Goal: Task Accomplishment & Management: Manage account settings

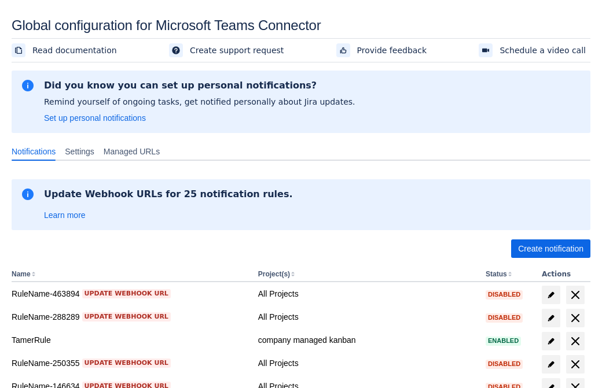
click at [550, 249] on span "Create notification" at bounding box center [550, 249] width 65 height 19
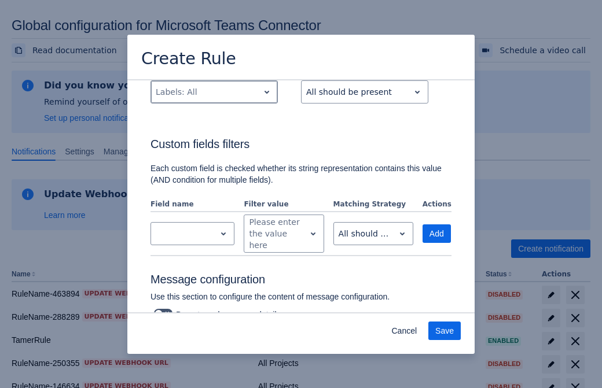
click at [213, 99] on div "Scrollable content" at bounding box center [205, 92] width 98 height 14
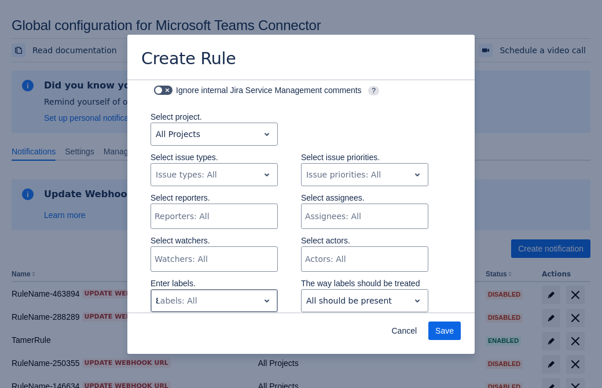
type input "865499_label"
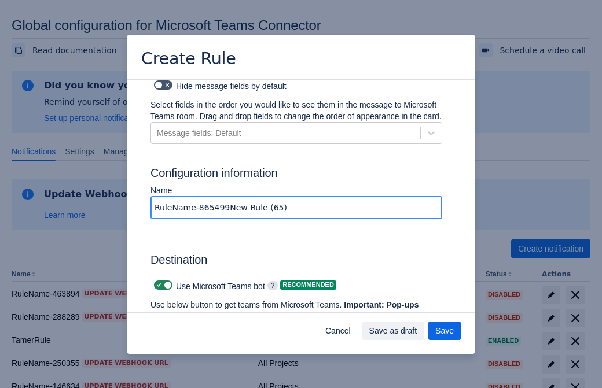
type input "RuleName-865499New Rule (65)"
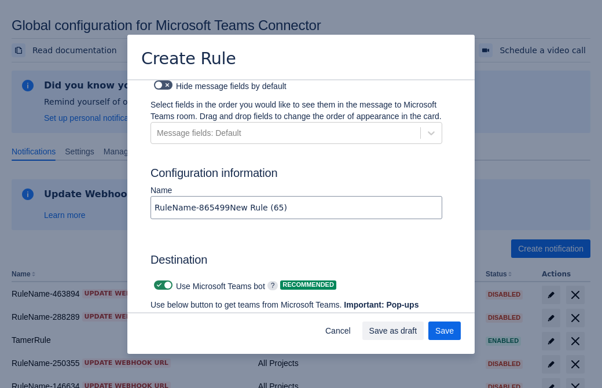
click at [157, 281] on span "Scrollable content" at bounding box center [158, 285] width 9 height 9
click at [157, 282] on input "Scrollable content" at bounding box center [158, 286] width 8 height 8
checkbox input "false"
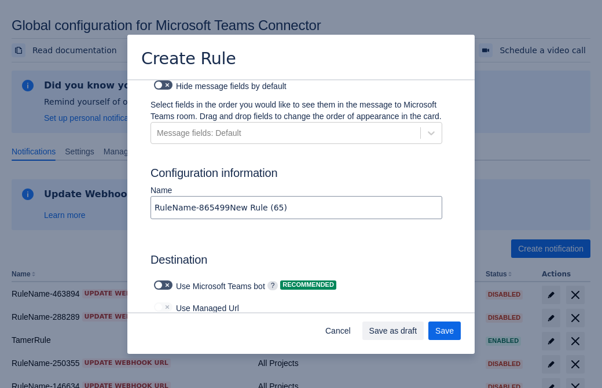
type input "https://prod-172.westeurope.logic.azure.com:443/workflows/ae977bb6ae334c9d95dfe…"
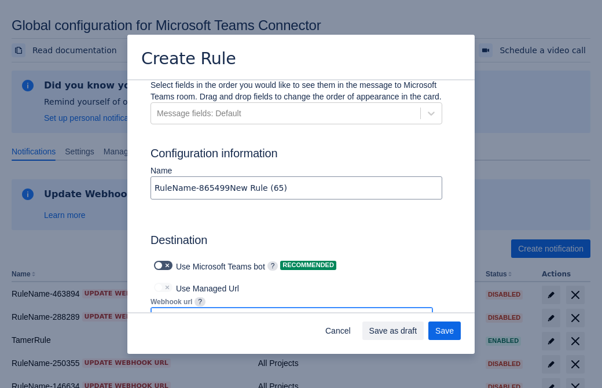
click at [417, 331] on span "Save as draft" at bounding box center [393, 331] width 48 height 19
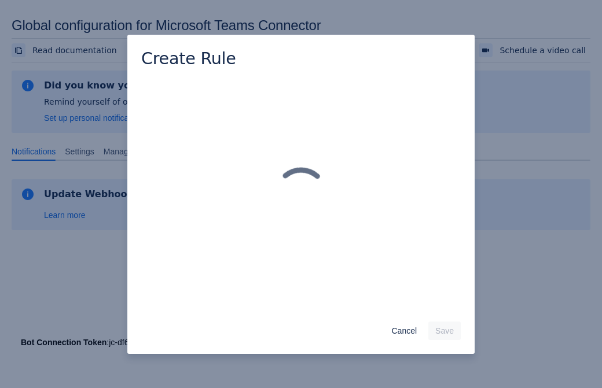
scroll to position [0, 0]
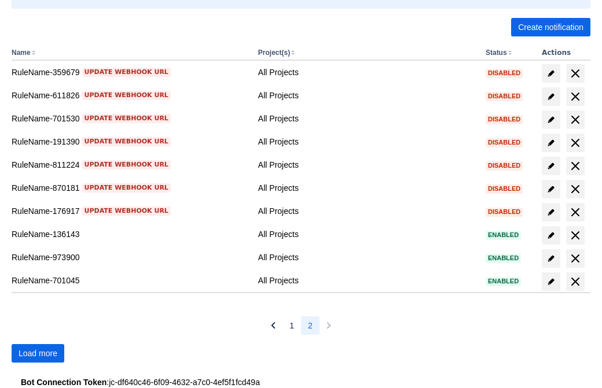
click at [38, 353] on span "Load more" at bounding box center [38, 353] width 39 height 19
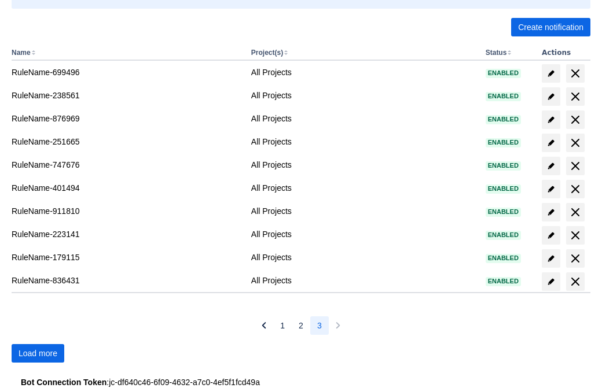
click at [38, 353] on span "Load more" at bounding box center [38, 353] width 39 height 19
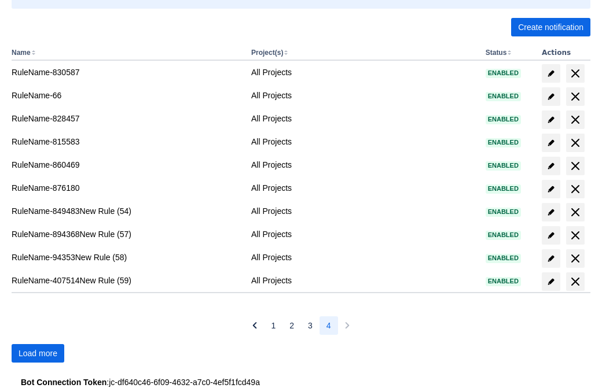
click at [38, 353] on span "Load more" at bounding box center [38, 353] width 39 height 19
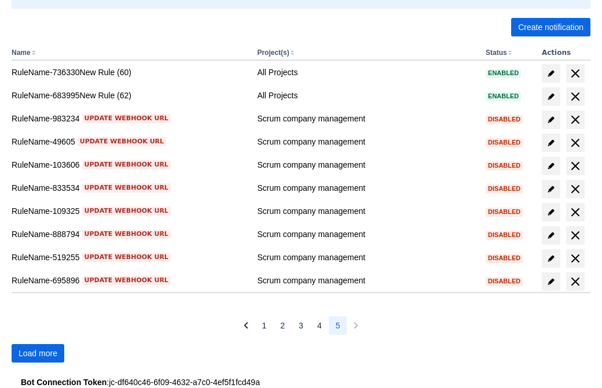
click at [38, 353] on span "Load more" at bounding box center [38, 353] width 39 height 19
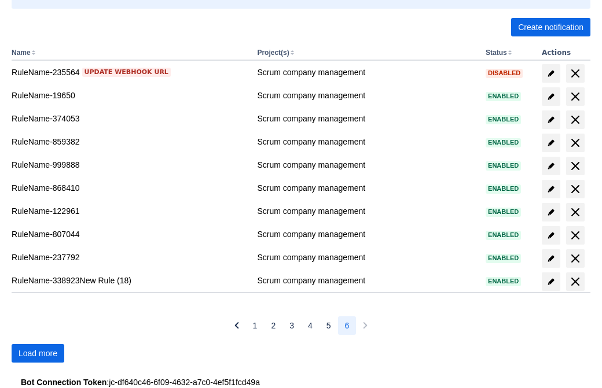
click at [38, 353] on span "Load more" at bounding box center [38, 353] width 39 height 19
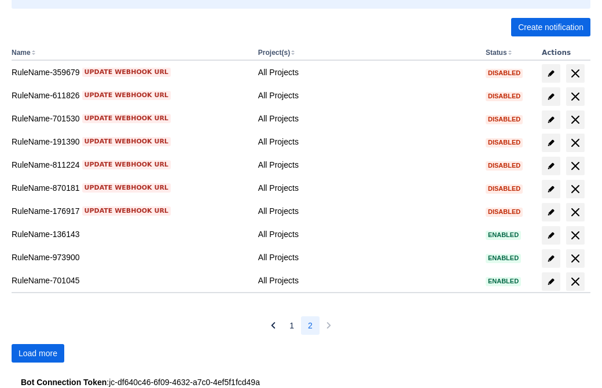
click at [38, 353] on span "Load more" at bounding box center [38, 353] width 39 height 19
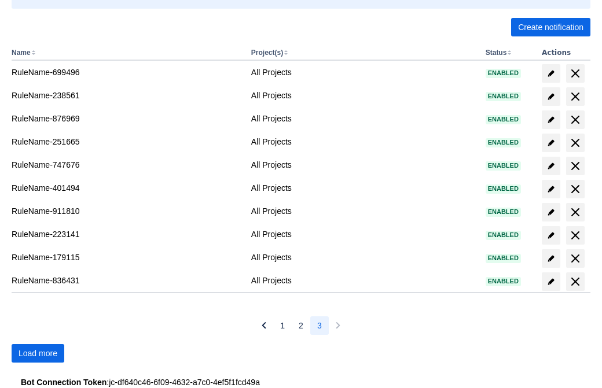
click at [38, 353] on span "Load more" at bounding box center [38, 353] width 39 height 19
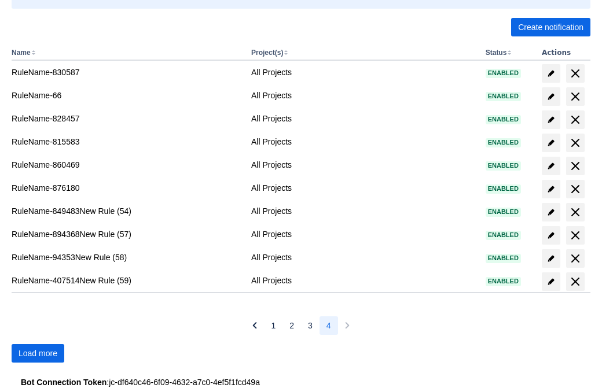
click at [38, 353] on span "Load more" at bounding box center [38, 353] width 39 height 19
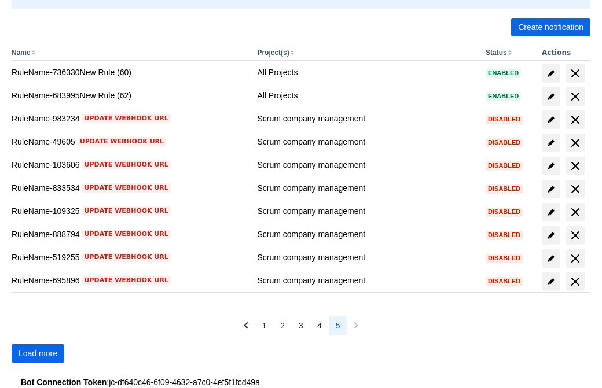
click at [38, 353] on span "Load more" at bounding box center [38, 353] width 39 height 19
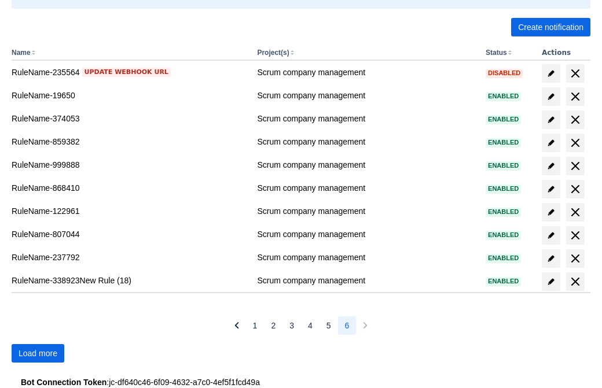
click at [38, 353] on span "Load more" at bounding box center [38, 353] width 39 height 19
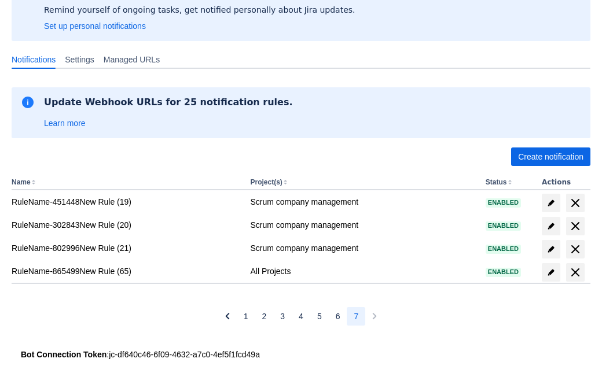
scroll to position [92, 0]
click at [574, 272] on span "delete" at bounding box center [575, 273] width 14 height 14
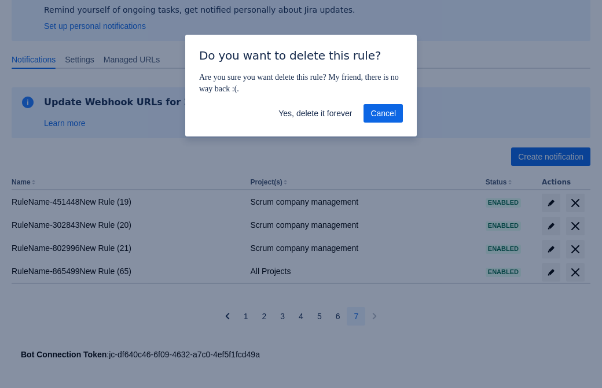
click at [315, 113] on span "Yes, delete it forever" at bounding box center [314, 113] width 73 height 19
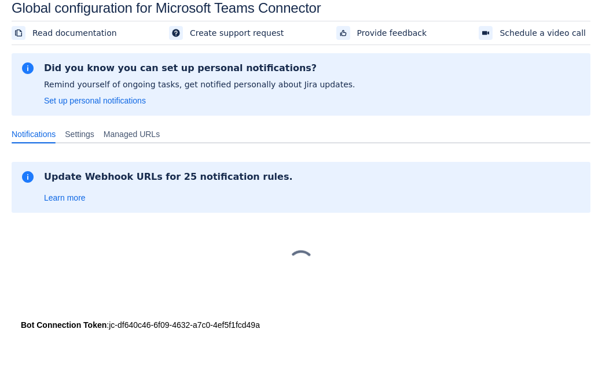
scroll to position [17, 0]
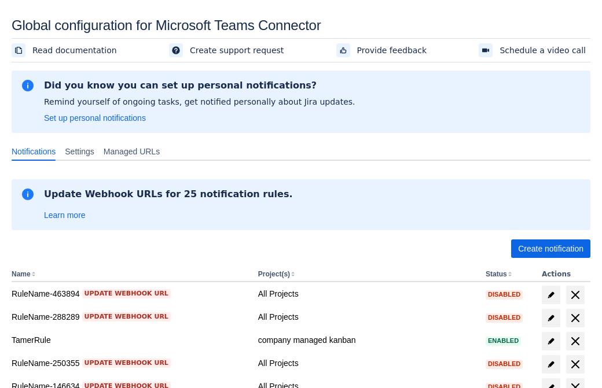
click at [550, 249] on span "Create notification" at bounding box center [550, 249] width 65 height 19
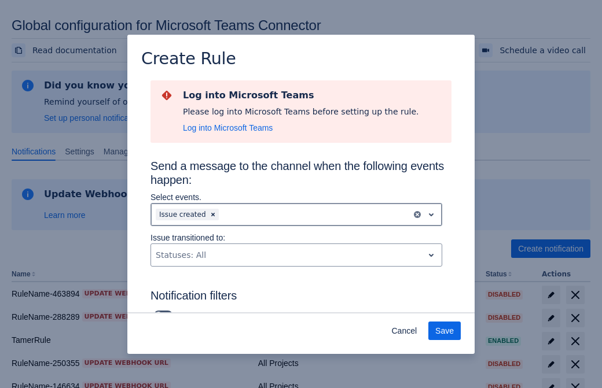
click at [296, 215] on div "Scrollable content" at bounding box center [314, 215] width 186 height 14
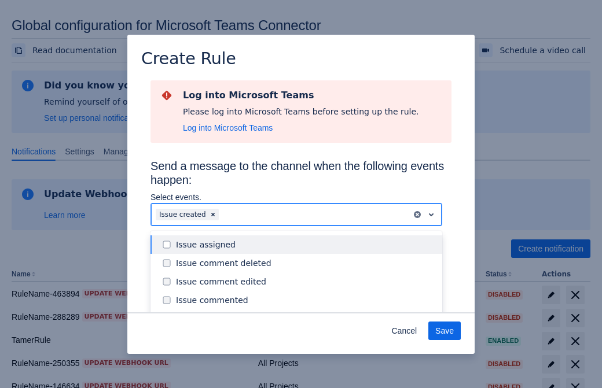
click at [305, 313] on div "Issue created" at bounding box center [305, 319] width 259 height 12
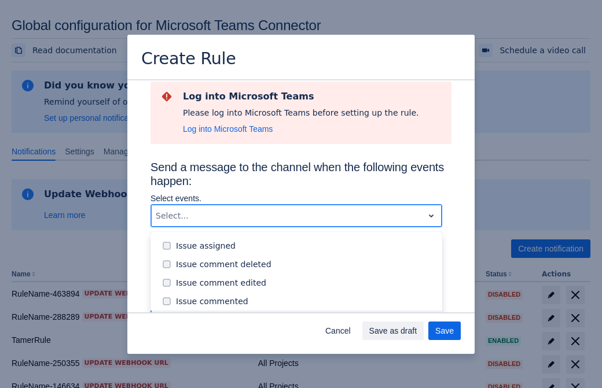
scroll to position [124, 0]
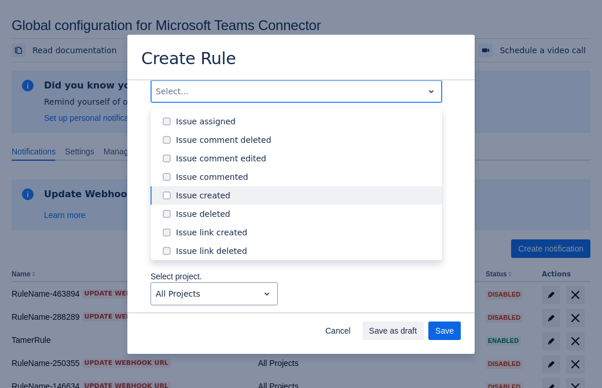
click at [305, 301] on div "Issue updated" at bounding box center [305, 307] width 259 height 12
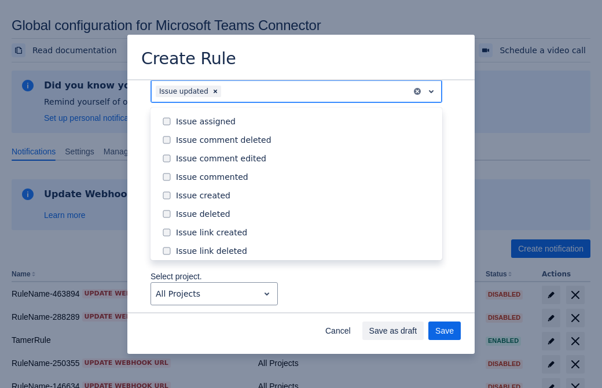
scroll to position [123, 0]
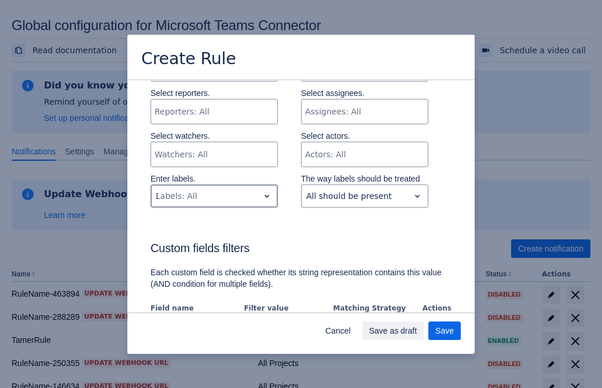
type input "395635_label"
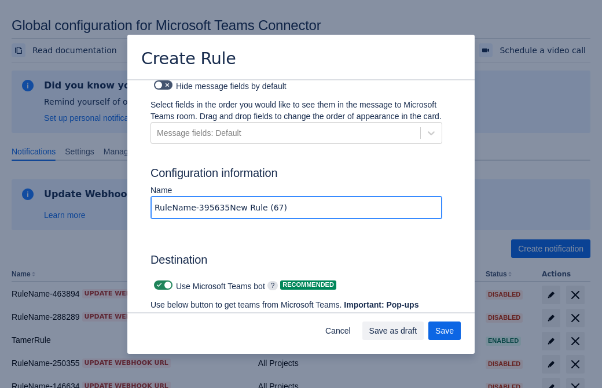
type input "RuleName-395635New Rule (67)"
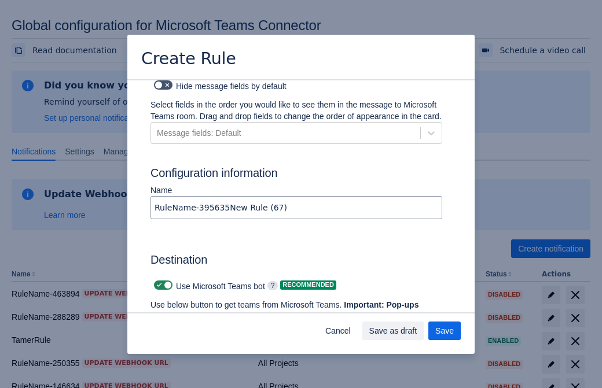
click at [157, 281] on span "Scrollable content" at bounding box center [158, 285] width 9 height 9
click at [157, 282] on input "Scrollable content" at bounding box center [158, 286] width 8 height 8
checkbox input "false"
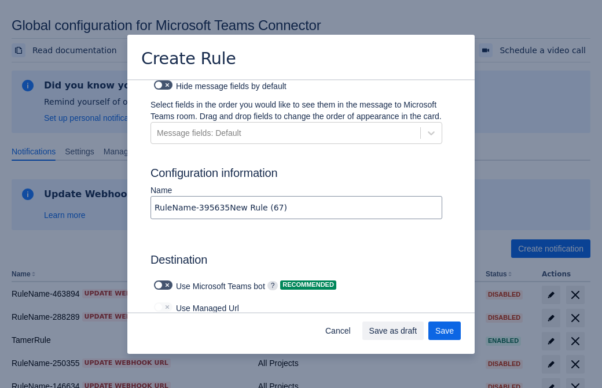
type input "https://prod-112.westeurope.logic.azure.com:443/workflows/bae959254738451b85002…"
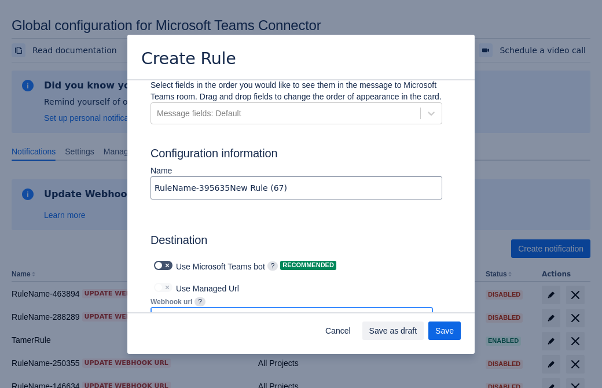
click at [417, 331] on span "Save as draft" at bounding box center [393, 331] width 48 height 19
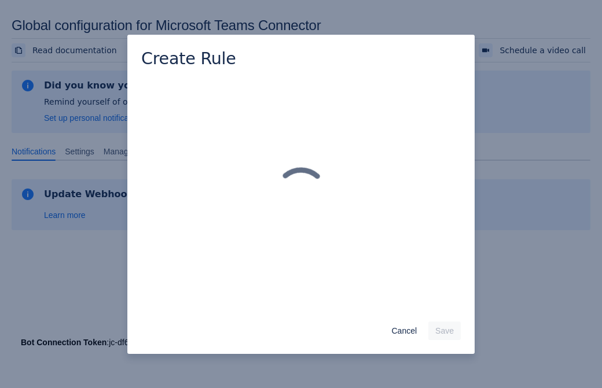
scroll to position [0, 0]
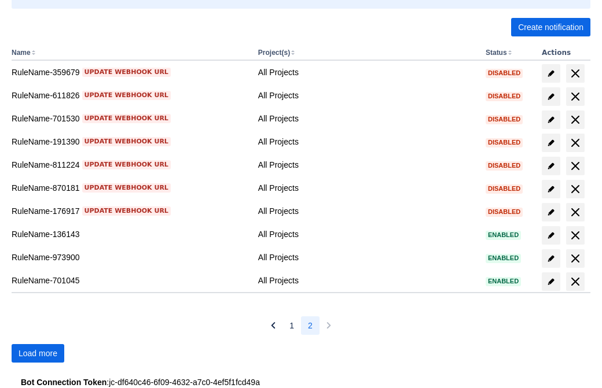
click at [38, 353] on span "Load more" at bounding box center [38, 353] width 39 height 19
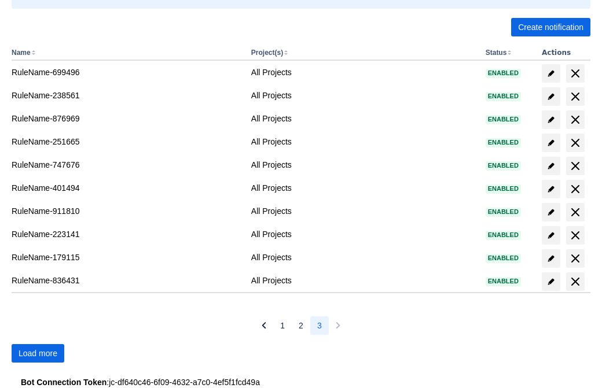
click at [38, 353] on span "Load more" at bounding box center [38, 353] width 39 height 19
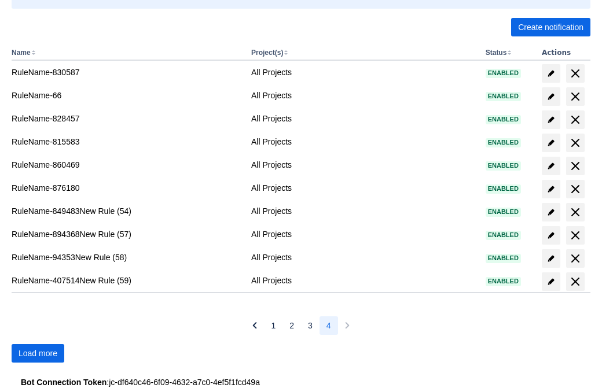
click at [38, 353] on span "Load more" at bounding box center [38, 353] width 39 height 19
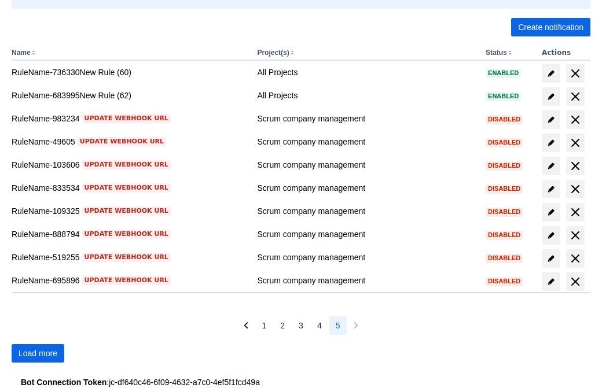
click at [38, 353] on span "Load more" at bounding box center [38, 353] width 39 height 19
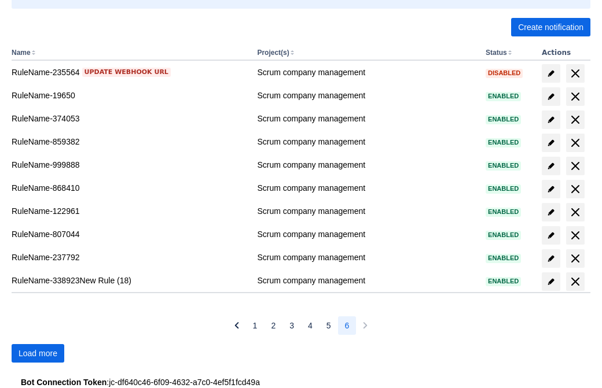
click at [38, 353] on span "Load more" at bounding box center [38, 353] width 39 height 19
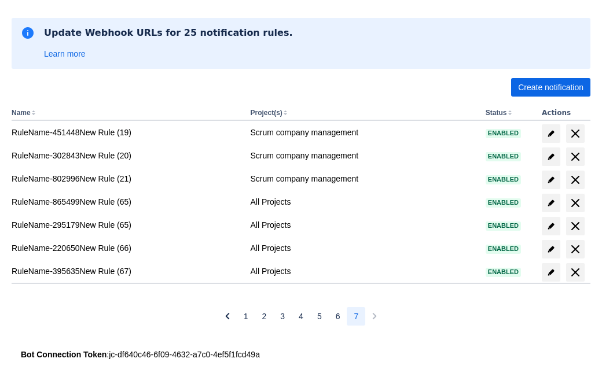
scroll to position [161, 0]
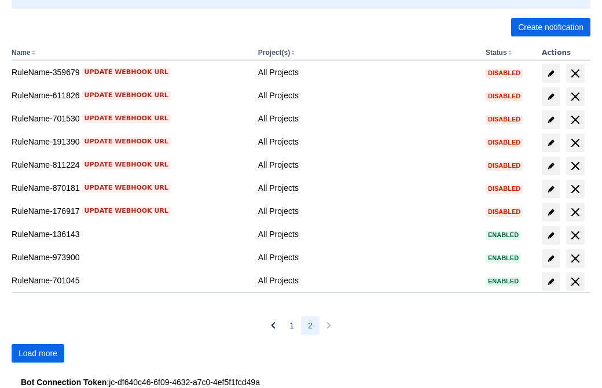
click at [38, 353] on span "Load more" at bounding box center [38, 353] width 39 height 19
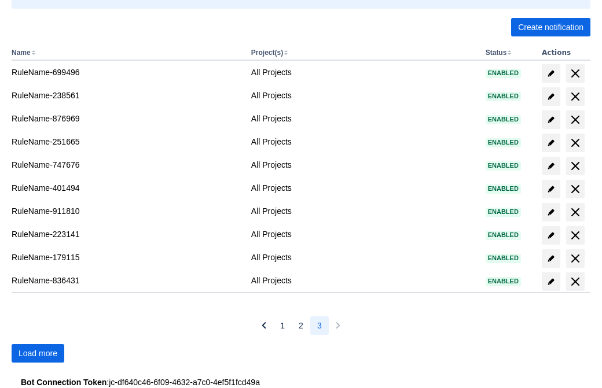
click at [38, 353] on span "Load more" at bounding box center [38, 353] width 39 height 19
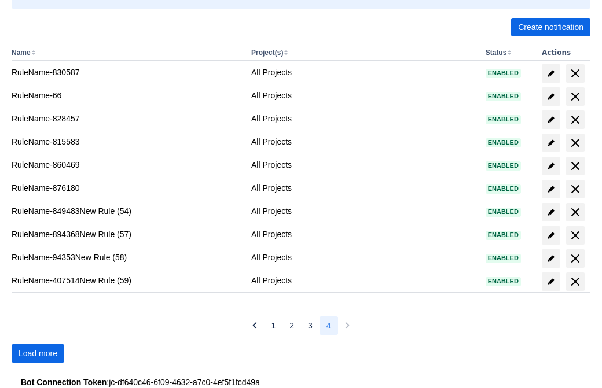
click at [38, 353] on span "Load more" at bounding box center [38, 353] width 39 height 19
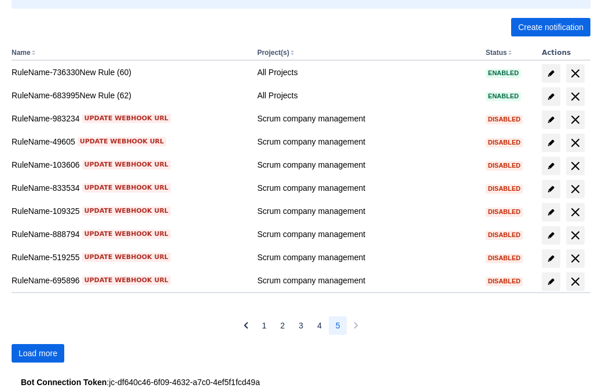
click at [38, 353] on span "Load more" at bounding box center [38, 353] width 39 height 19
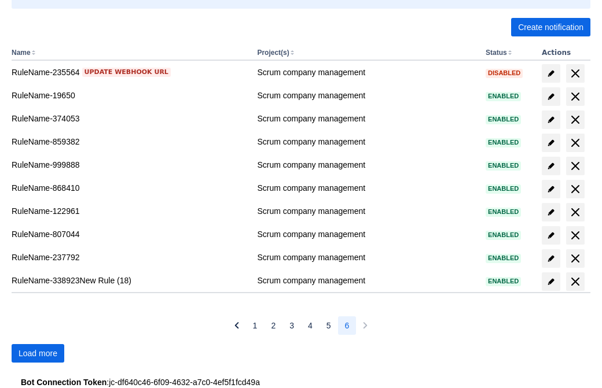
click at [38, 353] on span "Load more" at bounding box center [38, 353] width 39 height 19
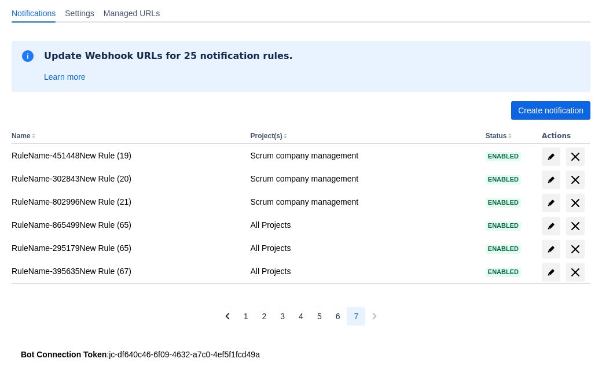
scroll to position [138, 0]
click at [574, 272] on span "delete" at bounding box center [575, 273] width 14 height 14
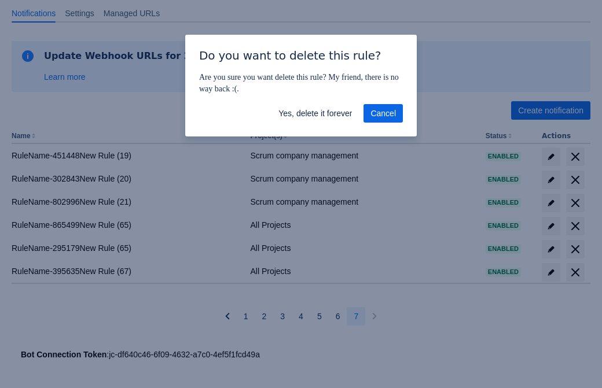
click at [315, 113] on span "Yes, delete it forever" at bounding box center [314, 113] width 73 height 19
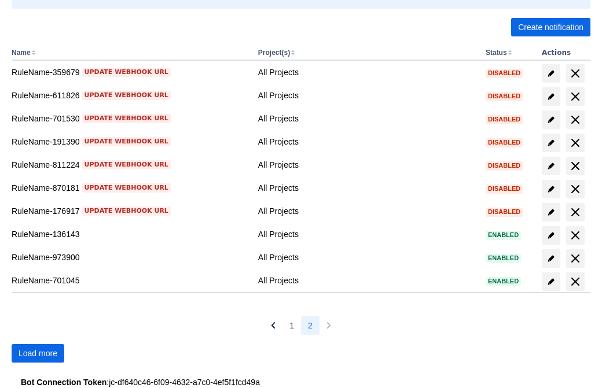
click at [38, 353] on span "Load more" at bounding box center [38, 353] width 39 height 19
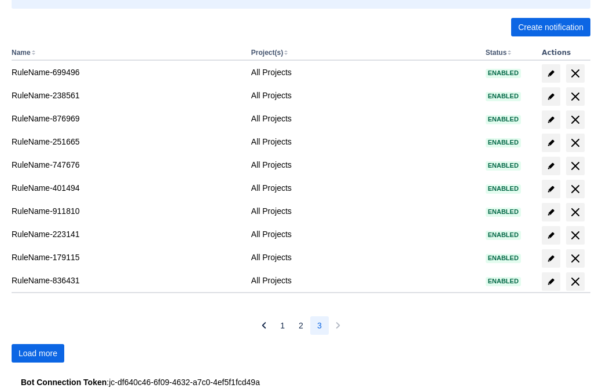
click at [38, 353] on span "Load more" at bounding box center [38, 353] width 39 height 19
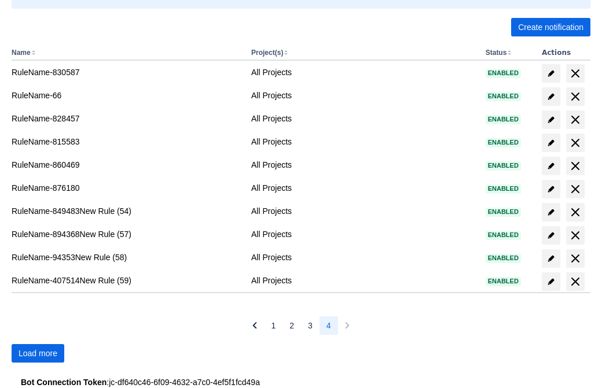
click at [38, 353] on span "Load more" at bounding box center [38, 353] width 39 height 19
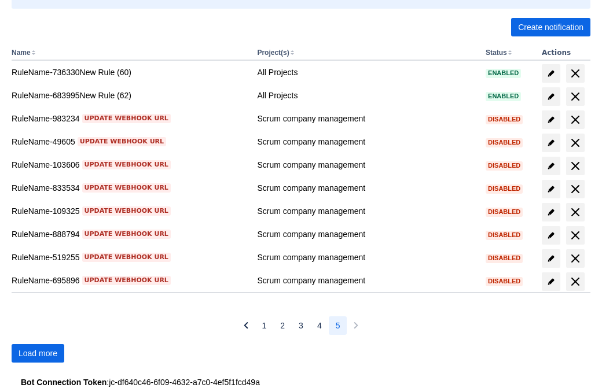
click at [38, 353] on span "Load more" at bounding box center [38, 353] width 39 height 19
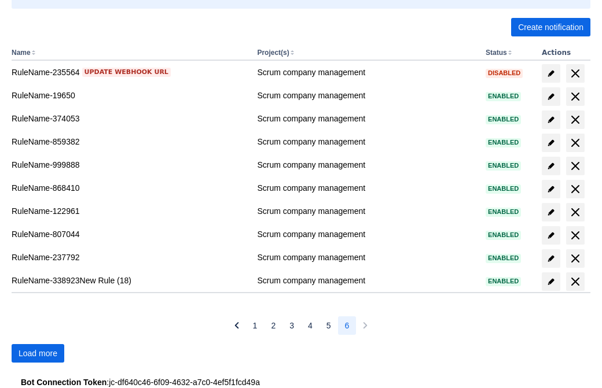
click at [38, 353] on span "Load more" at bounding box center [38, 353] width 39 height 19
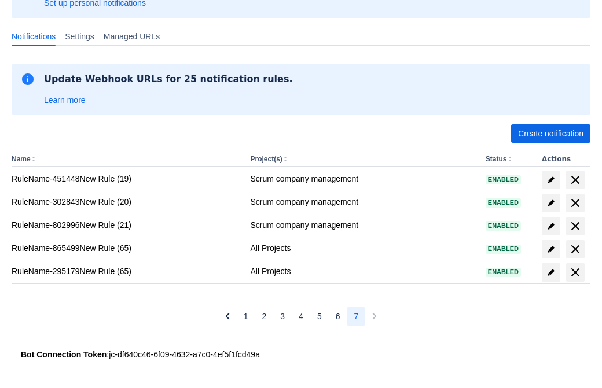
scroll to position [115, 0]
